Goal: Task Accomplishment & Management: Manage account settings

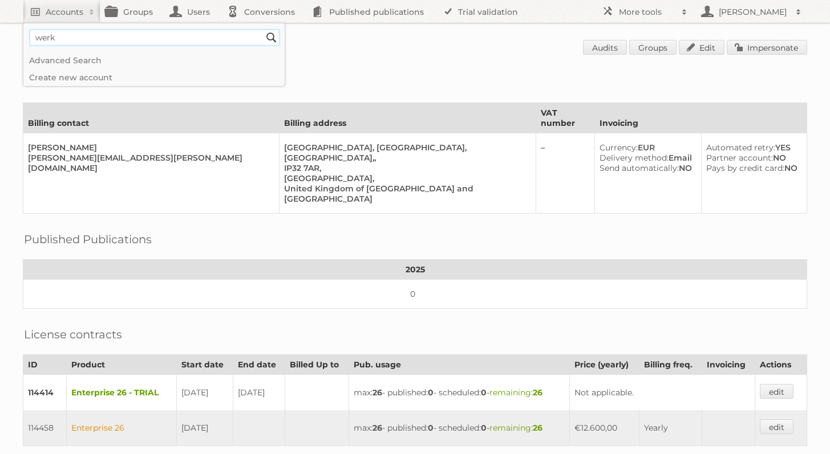
type input"] "werkhaus"
click at [263, 29] on input "Search" at bounding box center [271, 37] width 17 height 17
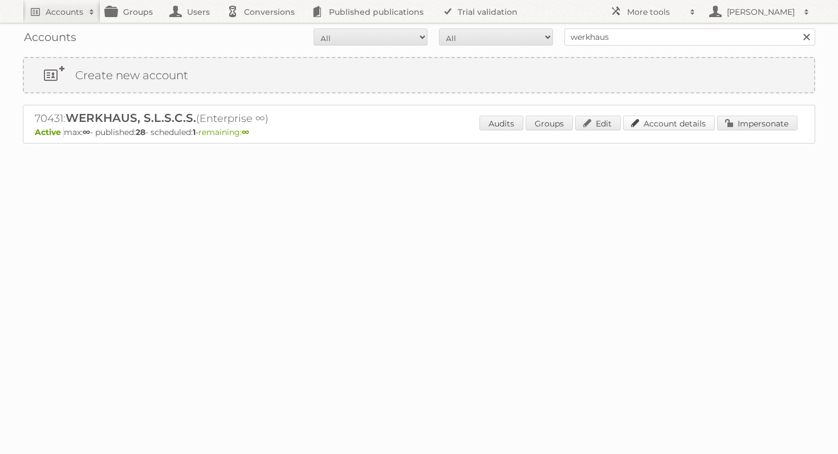
click at [656, 120] on link "Account details" at bounding box center [669, 123] width 92 height 15
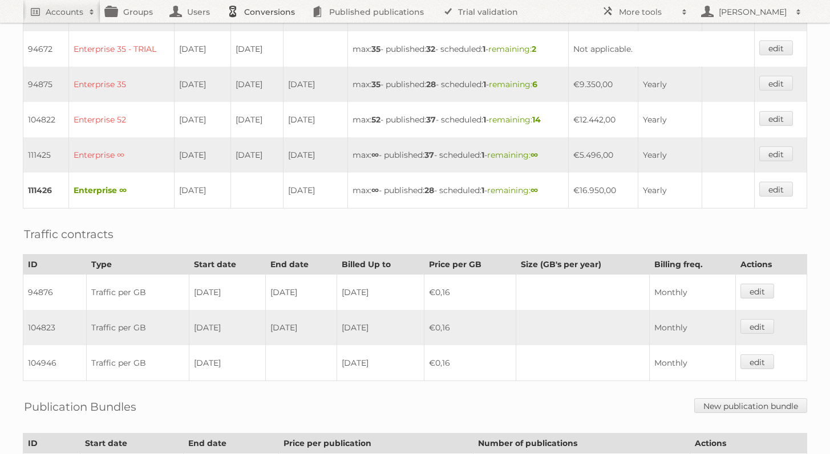
scroll to position [424, 0]
